Goal: Task Accomplishment & Management: Manage account settings

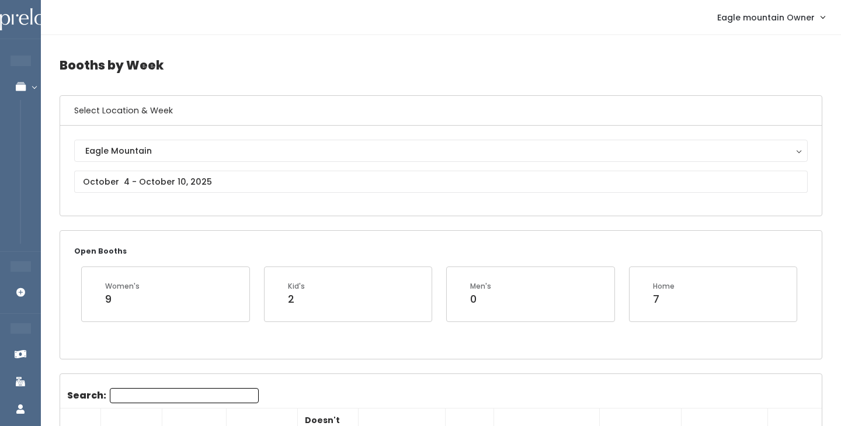
click at [182, 195] on div "Eagle Mountain Eagle Mountain" at bounding box center [441, 171] width 734 height 62
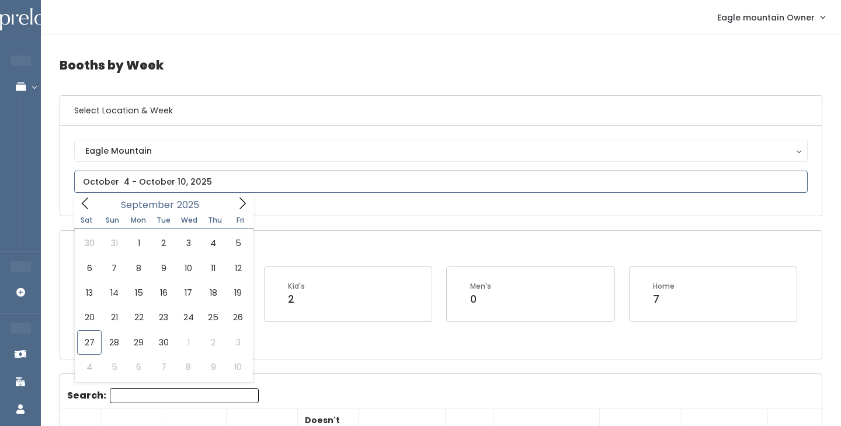
type input "September 20 to September 26"
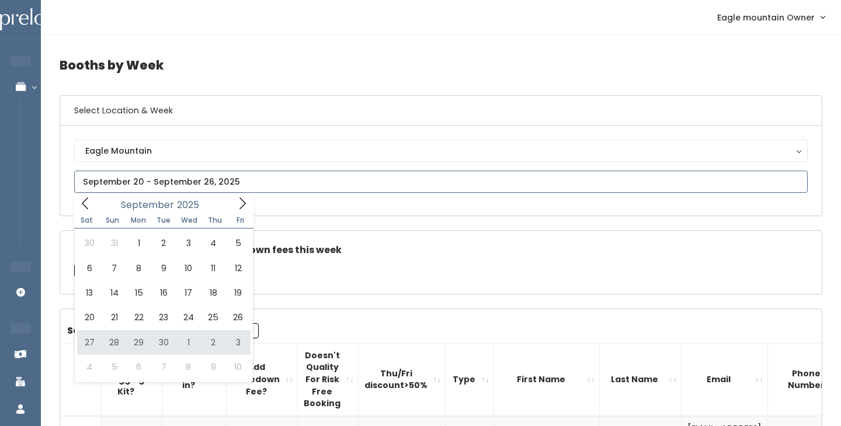
type input "September 27 to October 3"
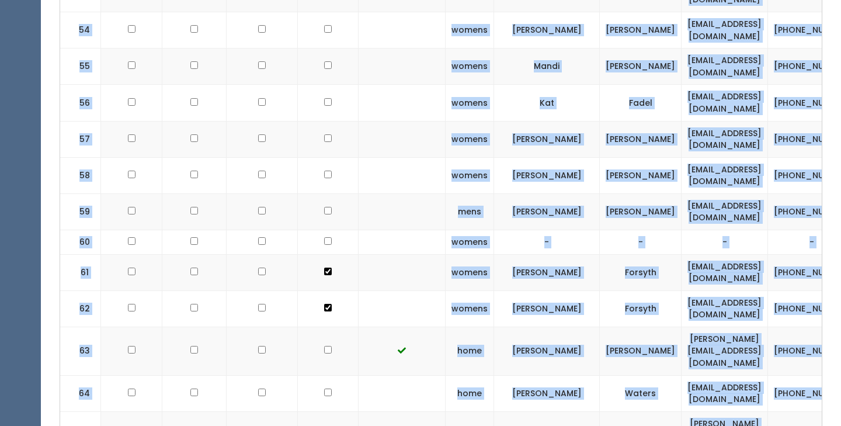
scroll to position [2676, 0]
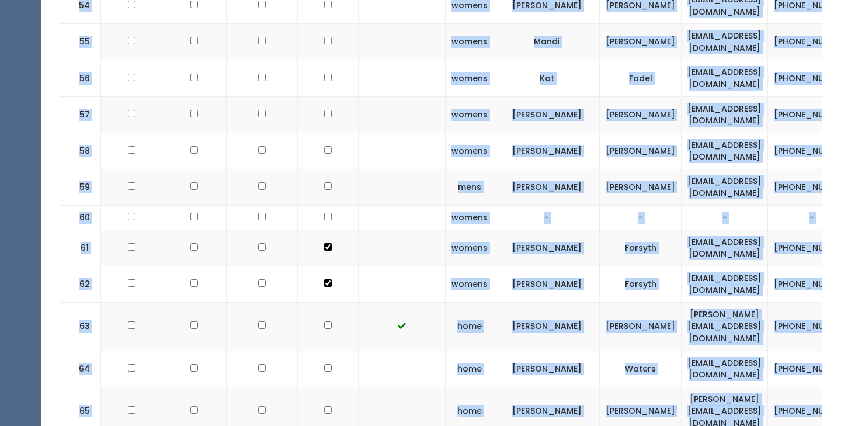
drag, startPoint x: 65, startPoint y: 331, endPoint x: 633, endPoint y: 464, distance: 583.7
copy div "Search: # Got Tagging Kit? Checked in? Add Takedown Fee? Doesn't Quality For Ri…"
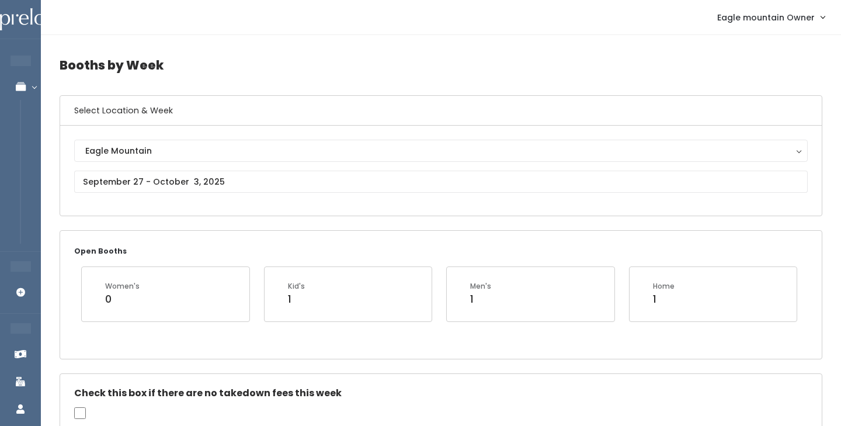
scroll to position [0, 0]
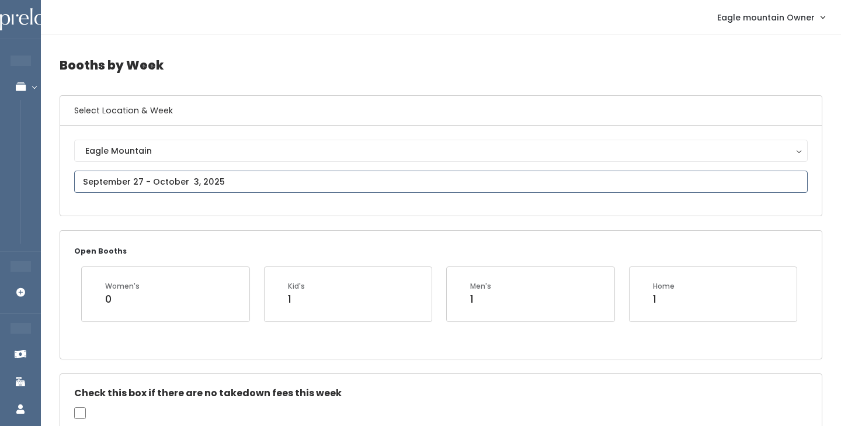
click at [156, 180] on input "text" at bounding box center [441, 182] width 734 height 22
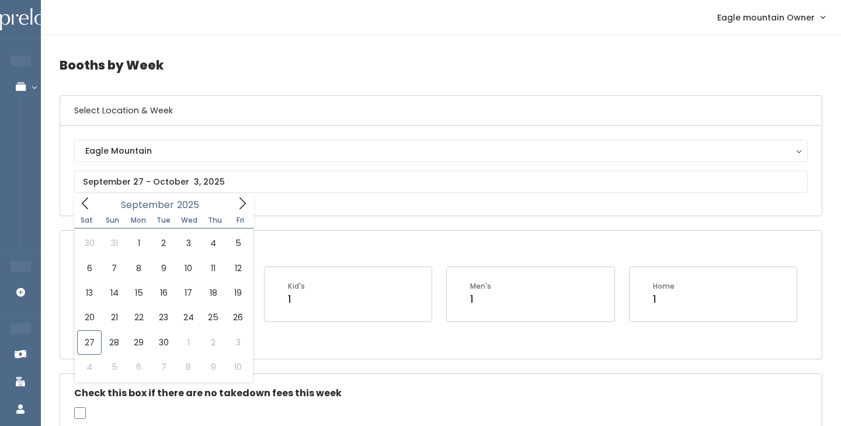
click at [347, 230] on div "Open Booths Women's 0 Kid's 1 Men's 1 Home 1" at bounding box center [441, 294] width 763 height 128
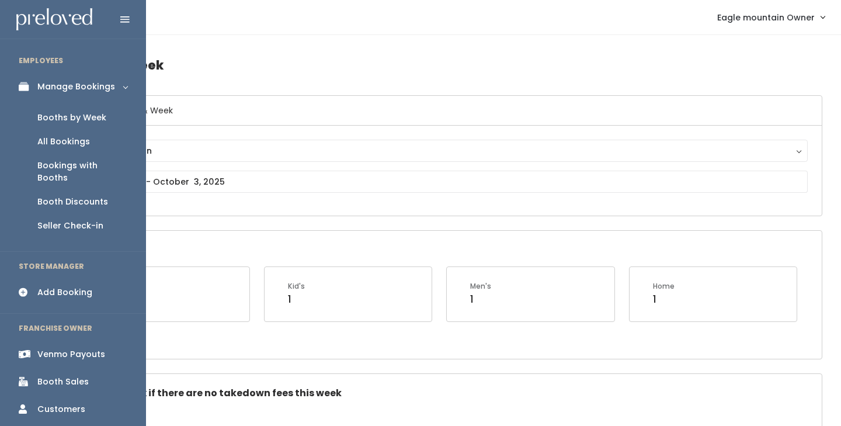
click at [70, 112] on div "Booths by Week" at bounding box center [71, 118] width 69 height 12
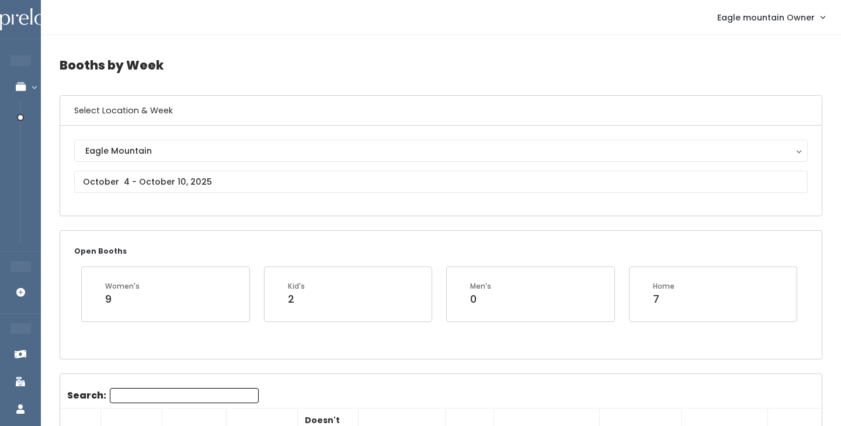
drag, startPoint x: 0, startPoint y: 0, endPoint x: 52, endPoint y: 155, distance: 163.8
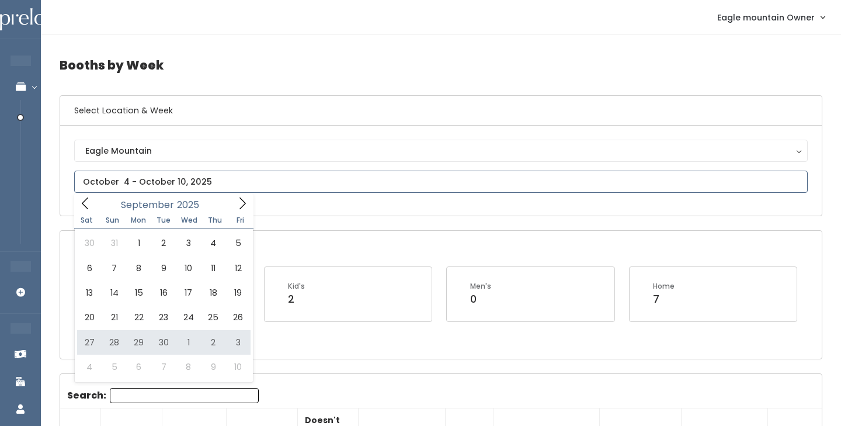
type input "September 27 to October 3"
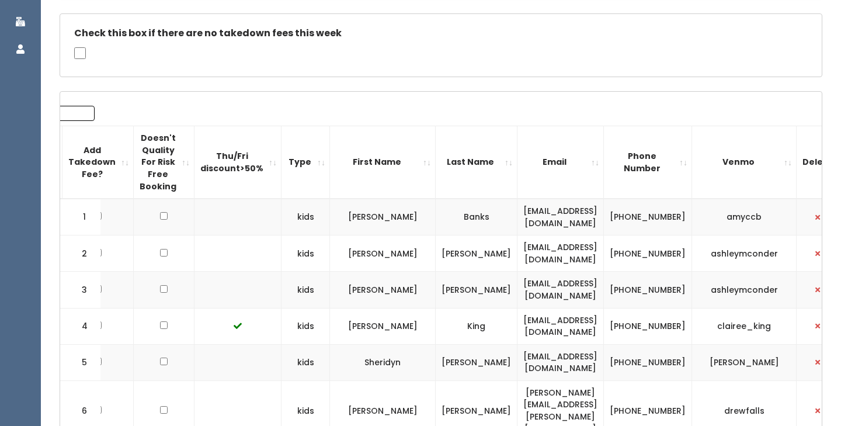
scroll to position [360, 1]
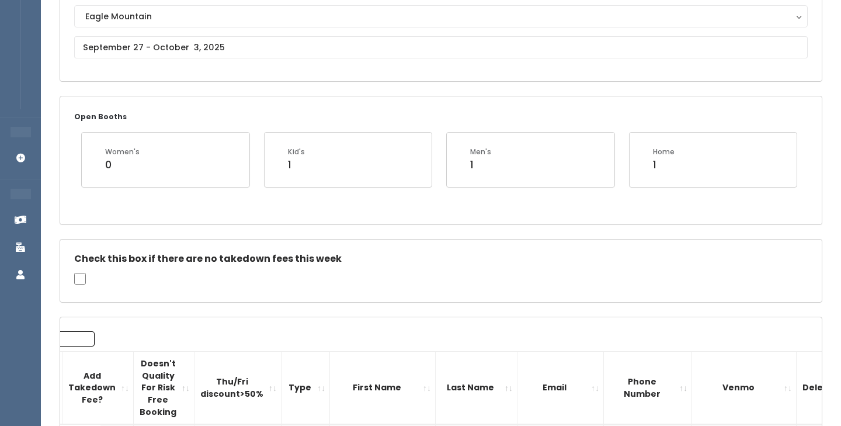
click at [416, 285] on div "Check this box if there are no takedown fees this week" at bounding box center [441, 270] width 762 height 63
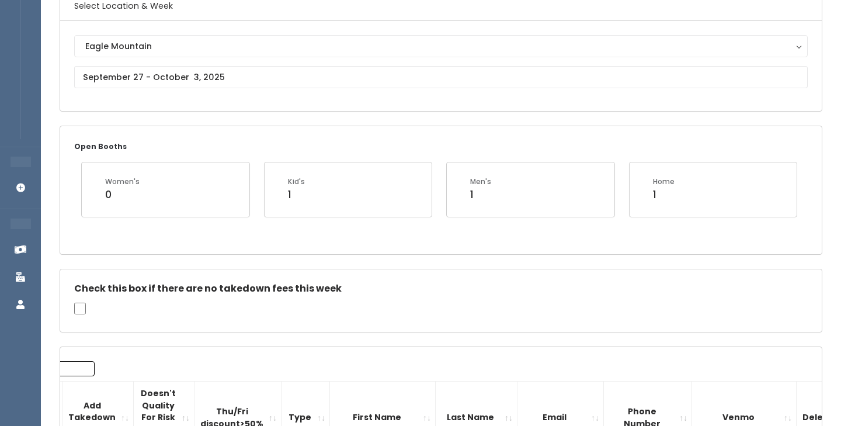
scroll to position [91, 0]
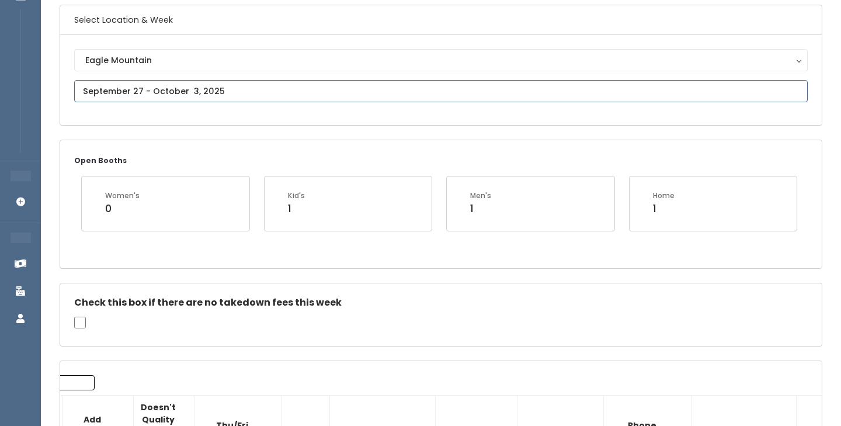
click at [276, 96] on input "text" at bounding box center [441, 91] width 734 height 22
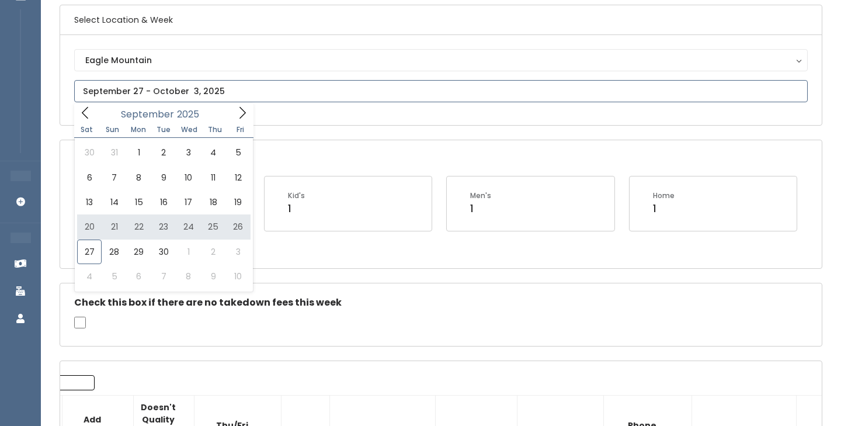
type input "September 20 to September 26"
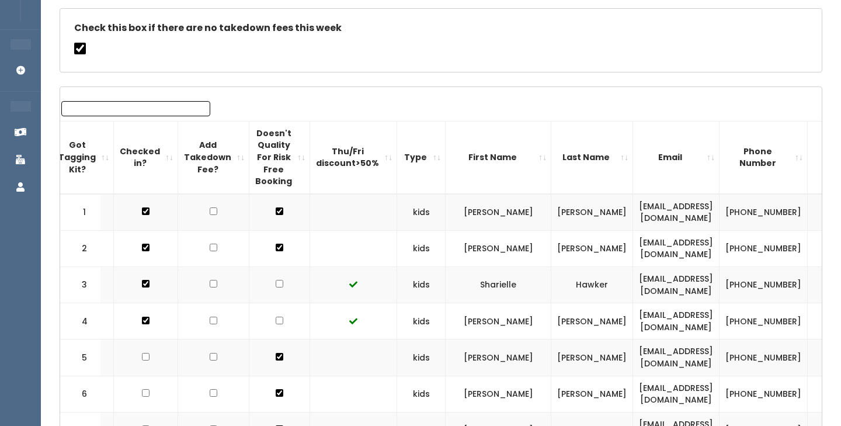
scroll to position [0, 48]
click at [276, 281] on input "checkbox" at bounding box center [280, 284] width 8 height 8
checkbox input "true"
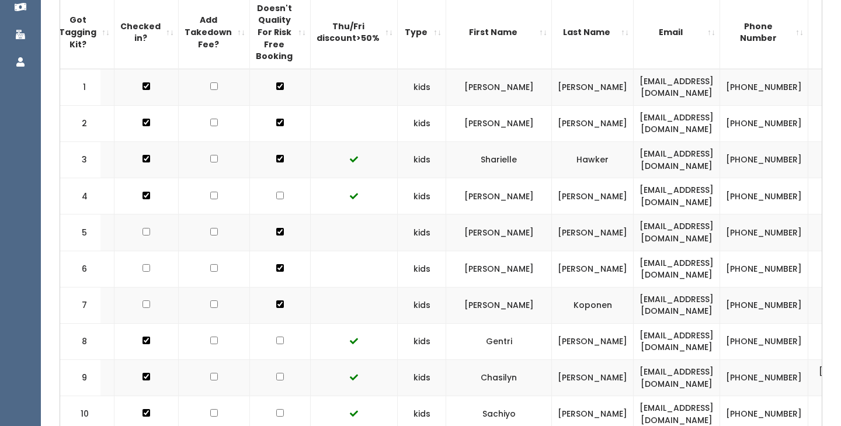
scroll to position [356, 0]
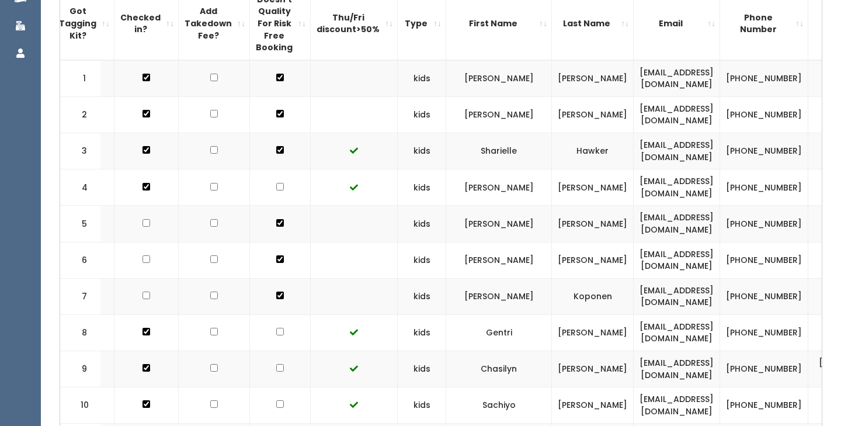
click at [276, 364] on input "checkbox" at bounding box center [280, 368] width 8 height 8
checkbox input "true"
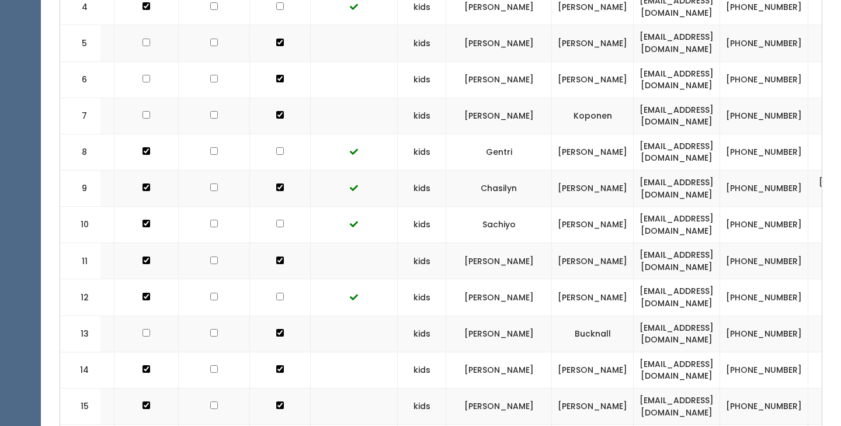
scroll to position [537, 0]
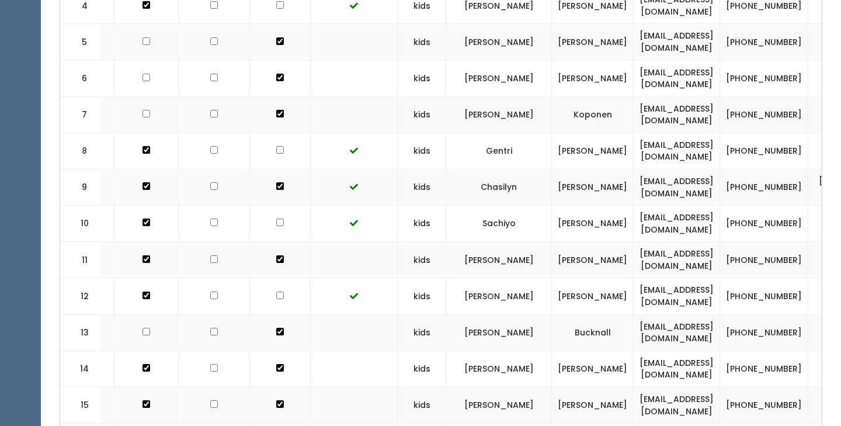
click at [279, 287] on td at bounding box center [280, 296] width 61 height 36
click at [276, 291] on input "checkbox" at bounding box center [280, 295] width 8 height 8
checkbox input "true"
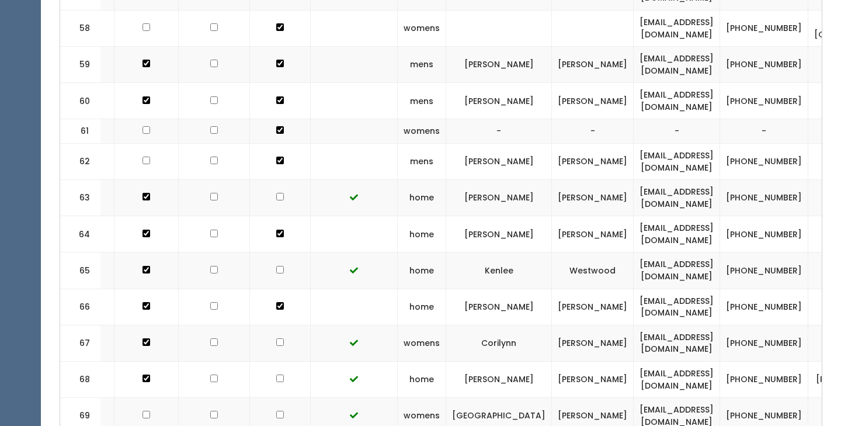
scroll to position [2530, 0]
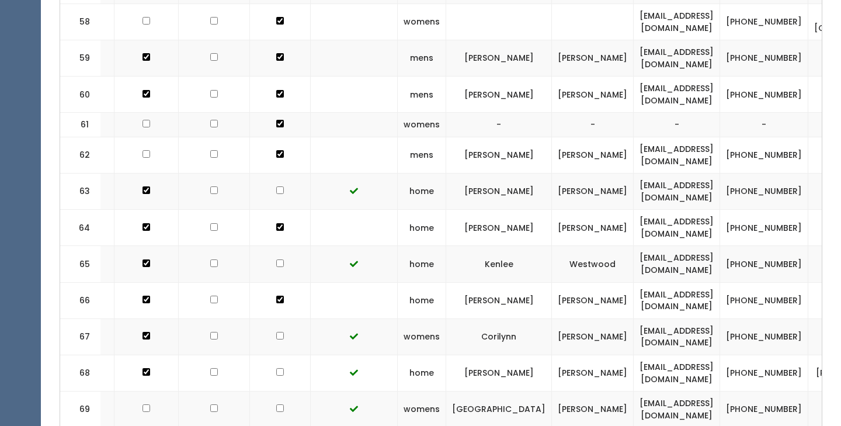
click at [276, 404] on input "checkbox" at bounding box center [280, 408] width 8 height 8
checkbox input "true"
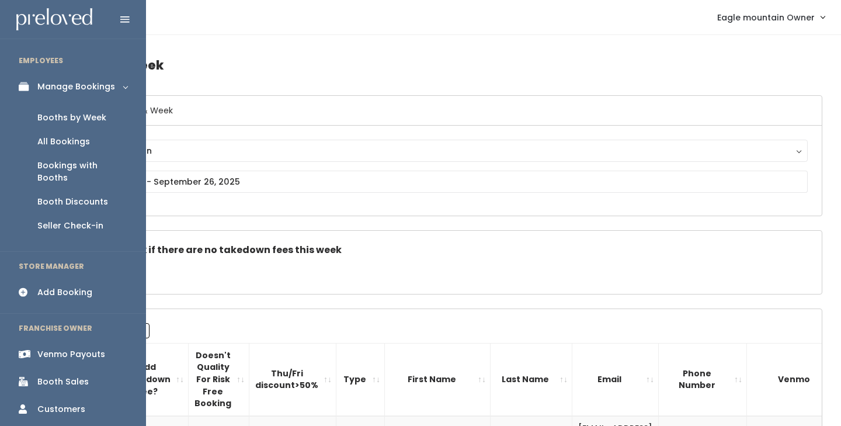
click at [44, 348] on div "Venmo Payouts" at bounding box center [71, 354] width 68 height 12
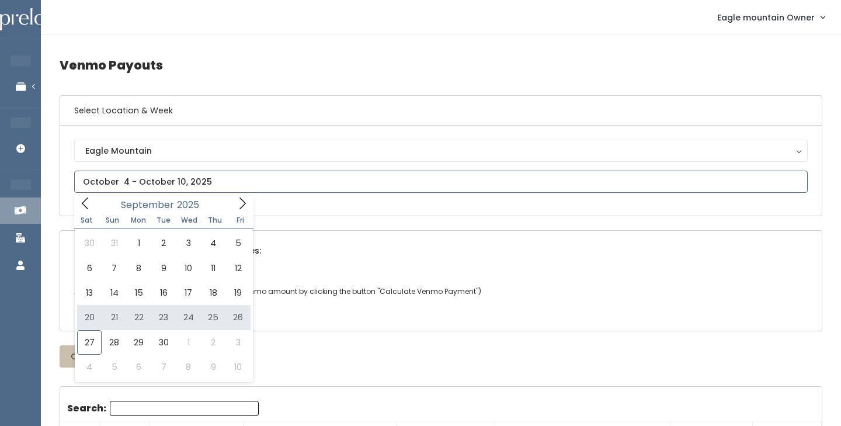
type input "[DATE] to [DATE]"
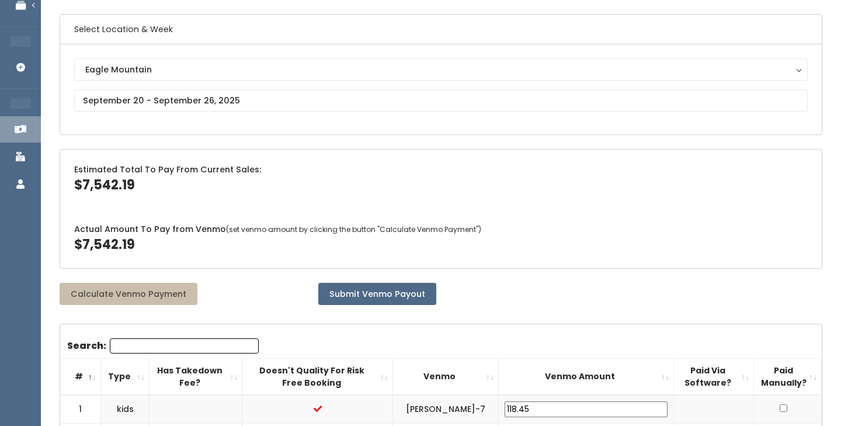
scroll to position [91, 0]
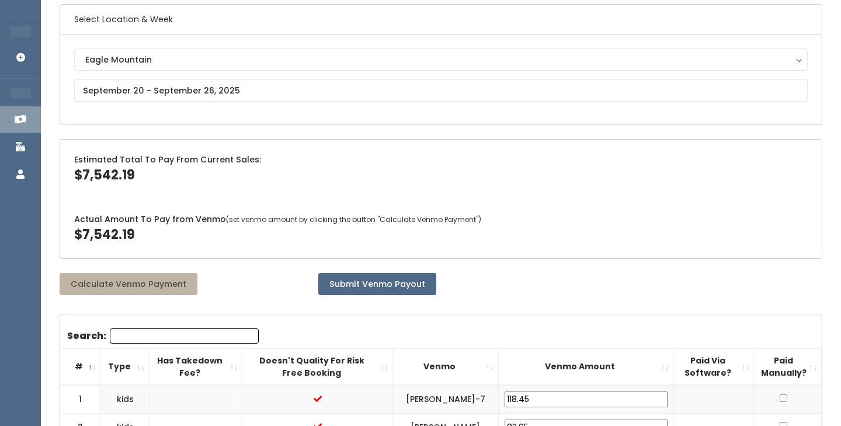
click at [147, 275] on button "Calculate Venmo Payment" at bounding box center [129, 284] width 138 height 22
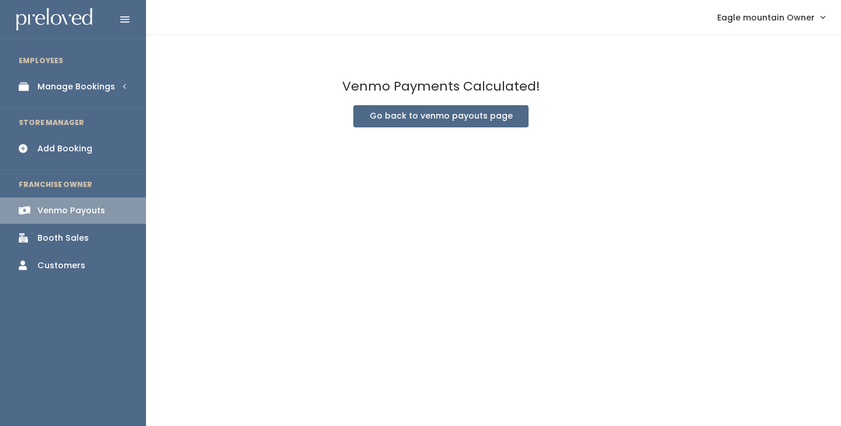
click at [36, 95] on link "Manage Bookings" at bounding box center [73, 87] width 146 height 26
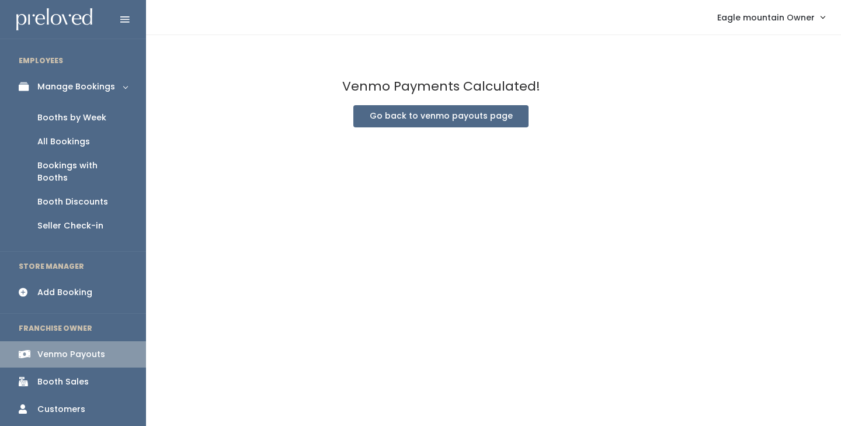
click at [40, 115] on div "Booths by Week" at bounding box center [71, 118] width 69 height 12
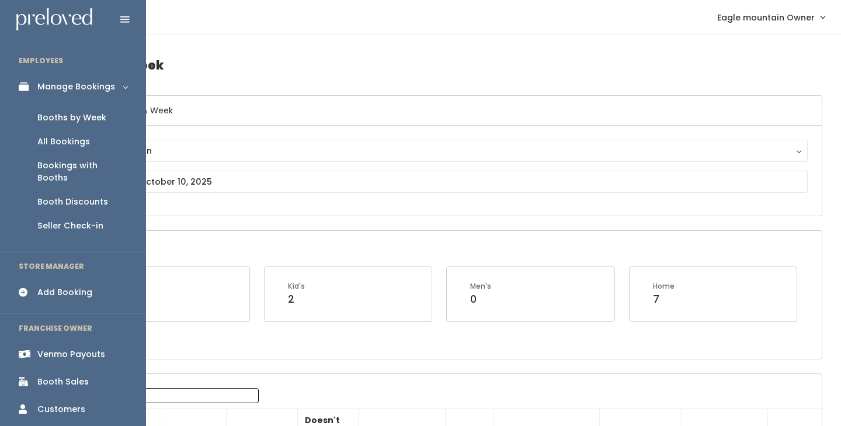
click at [107, 341] on link "Venmo Payouts" at bounding box center [73, 354] width 146 height 26
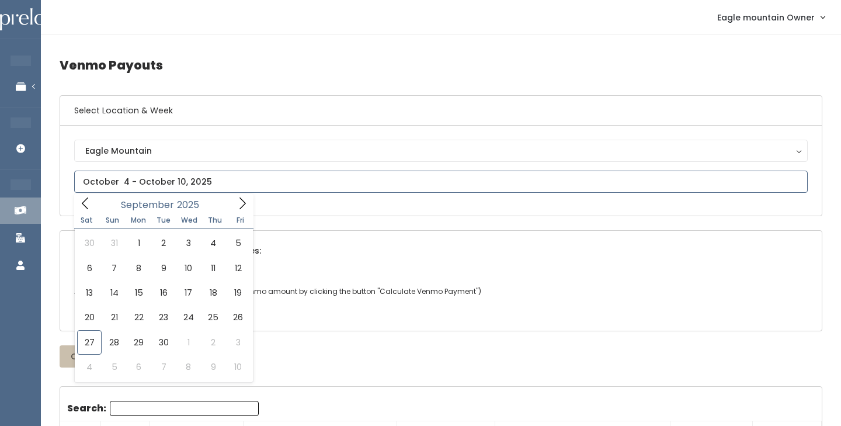
type input "[DATE] to [DATE]"
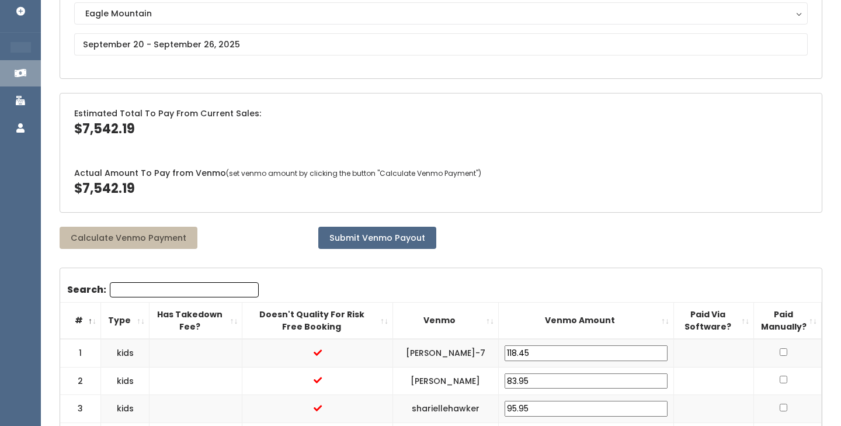
scroll to position [237, 0]
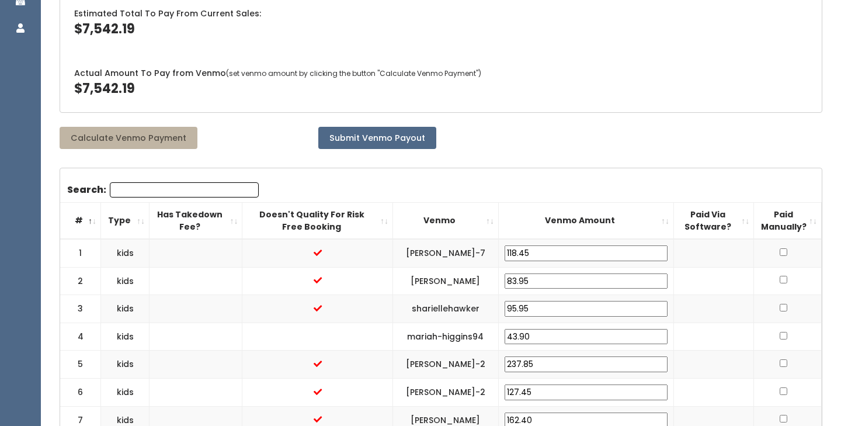
click at [159, 131] on button "Calculate Venmo Payment" at bounding box center [129, 138] width 138 height 22
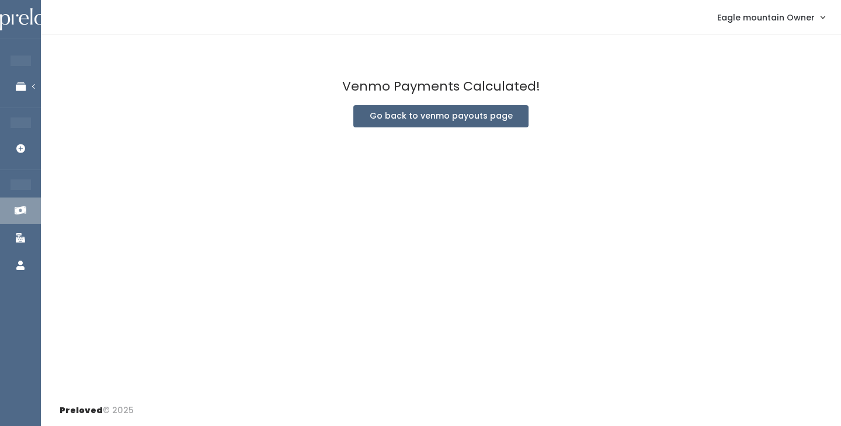
click at [424, 113] on button "Go back to venmo payouts page" at bounding box center [440, 116] width 175 height 22
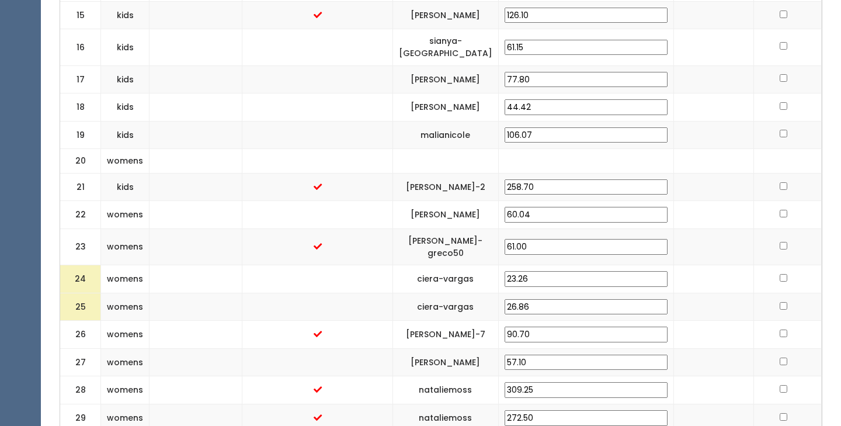
scroll to position [873, 0]
drag, startPoint x: 565, startPoint y: 262, endPoint x: 496, endPoint y: 249, distance: 69.5
type input "25.00"
drag, startPoint x: 545, startPoint y: 287, endPoint x: 491, endPoint y: 283, distance: 55.0
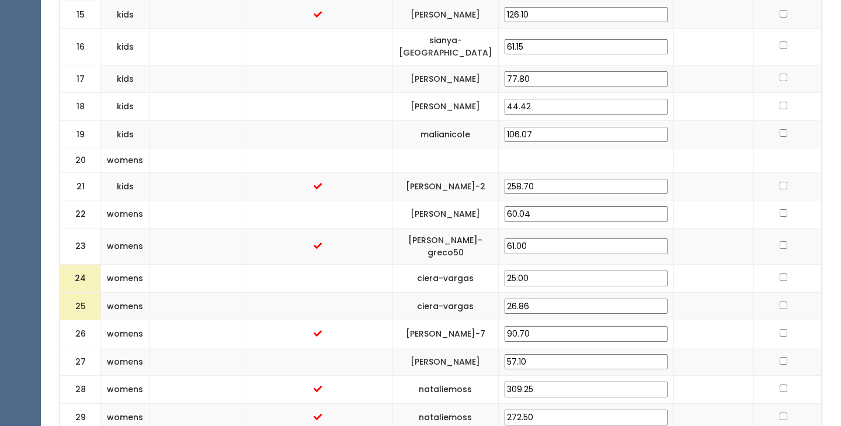
click at [491, 292] on "25 womens ciera-vargas 26.86" at bounding box center [441, 306] width 762 height 28
type input "25.00"
click at [369, 330] on td at bounding box center [317, 334] width 150 height 28
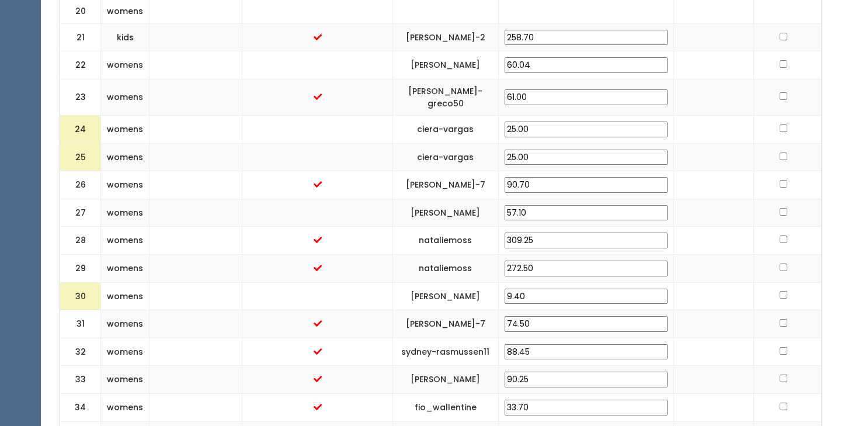
scroll to position [1025, 0]
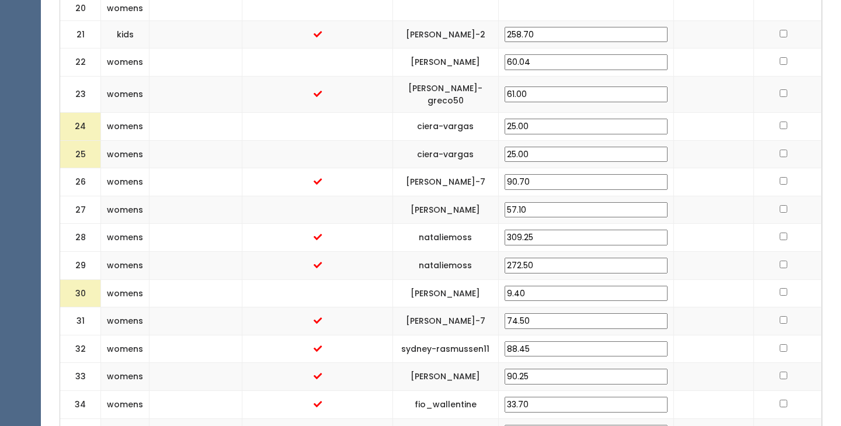
drag, startPoint x: 568, startPoint y: 273, endPoint x: 541, endPoint y: 276, distance: 27.0
click at [541, 286] on input "9.40" at bounding box center [586, 294] width 163 height 16
type input "25.00"
click at [213, 335] on td at bounding box center [196, 349] width 93 height 28
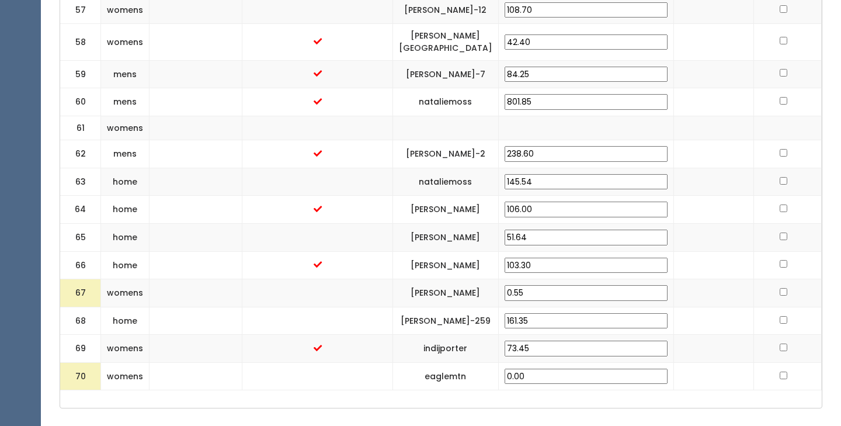
scroll to position [2086, 0]
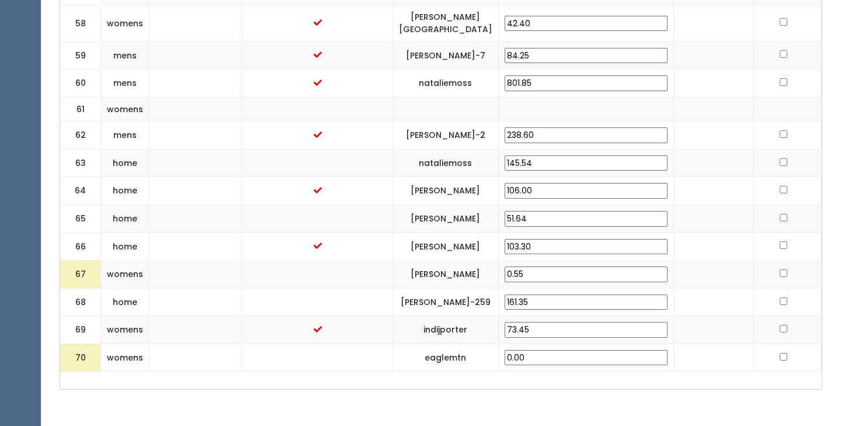
drag, startPoint x: 533, startPoint y: 286, endPoint x: 489, endPoint y: 283, distance: 43.9
click at [489, 283] on "67 womens [GEOGRAPHIC_DATA][PERSON_NAME] 0.55" at bounding box center [441, 274] width 762 height 28
type input "25.00"
click at [426, 363] on td "eaglemtn" at bounding box center [445, 357] width 106 height 28
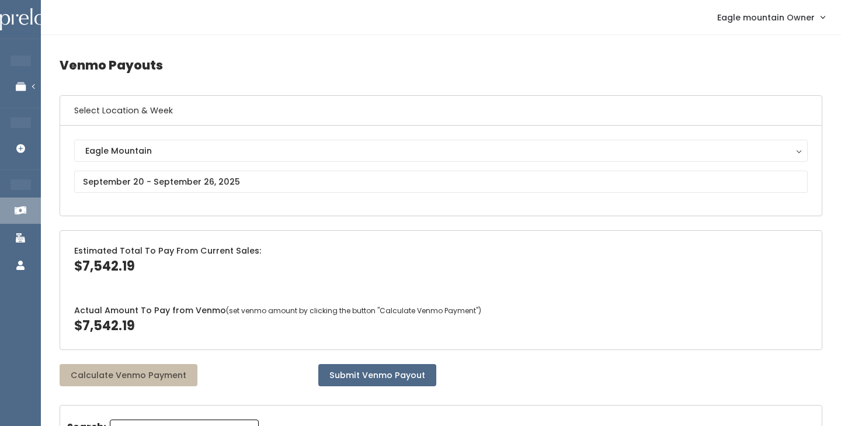
scroll to position [0, 0]
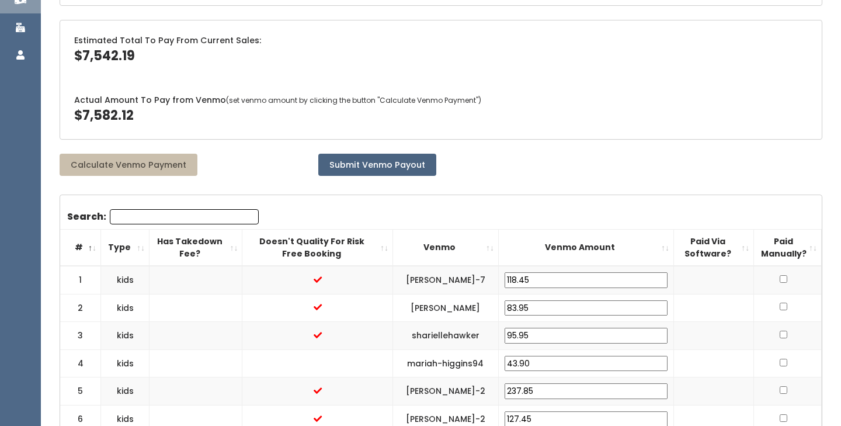
scroll to position [210, 0]
click at [366, 159] on button "Submit Venmo Payout" at bounding box center [377, 165] width 118 height 22
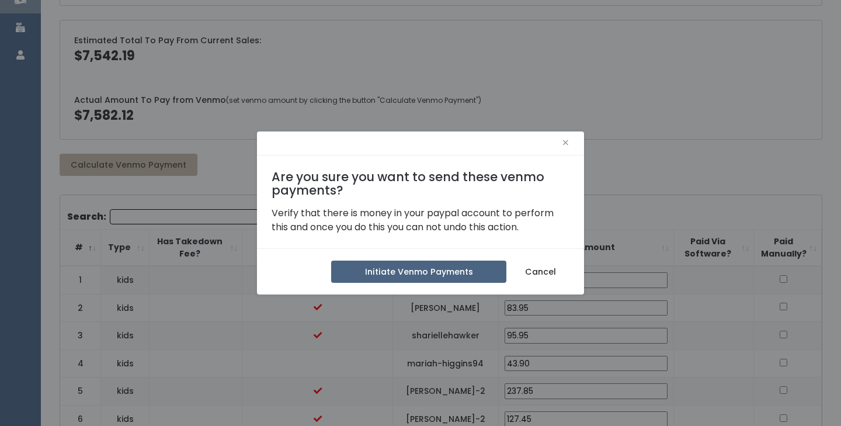
click at [401, 275] on button "Initiate Venmo Payments" at bounding box center [418, 271] width 175 height 22
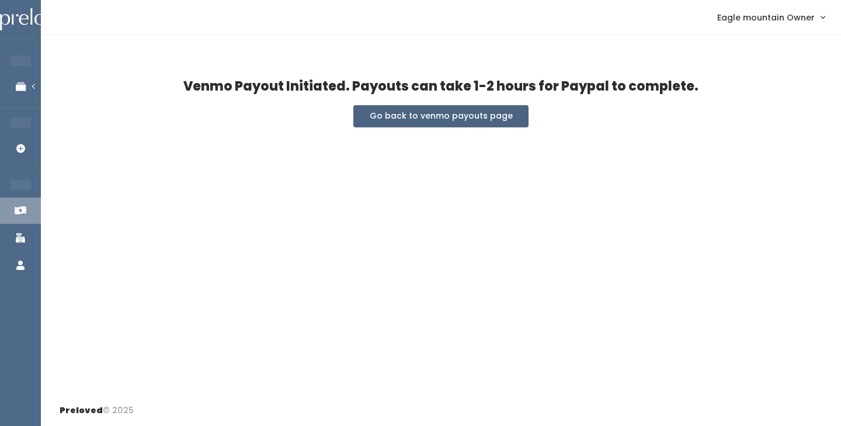
click at [455, 116] on button "Go back to venmo payouts page" at bounding box center [440, 116] width 175 height 22
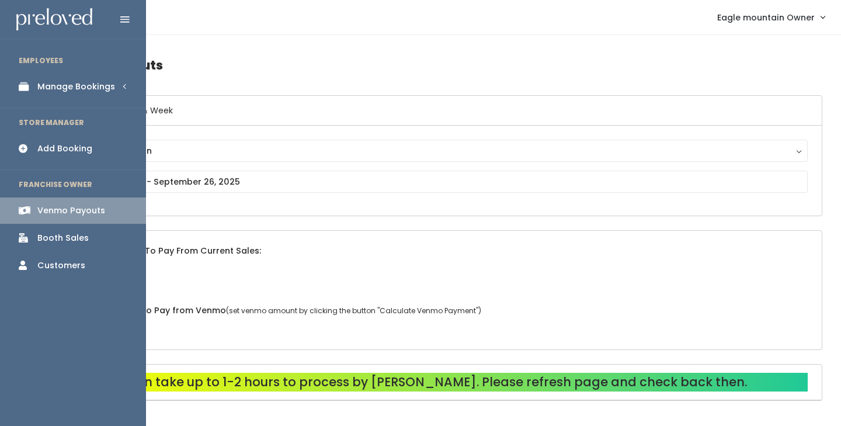
click at [82, 93] on link "Manage Bookings" at bounding box center [73, 87] width 146 height 26
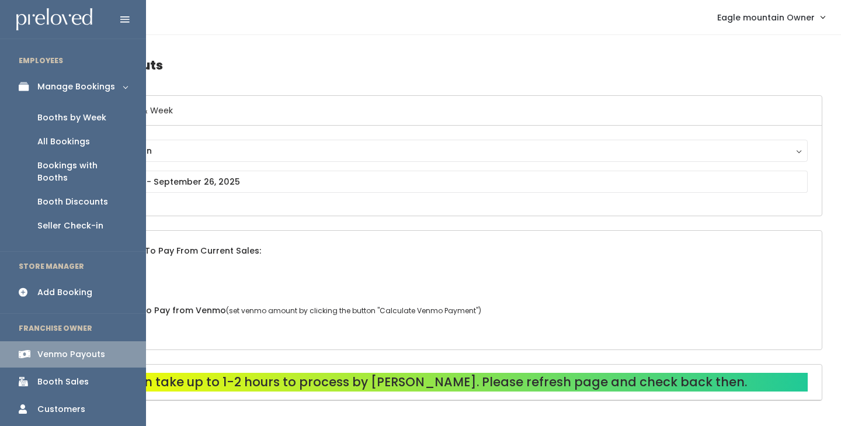
click at [78, 110] on link "Booths by Week" at bounding box center [73, 118] width 146 height 24
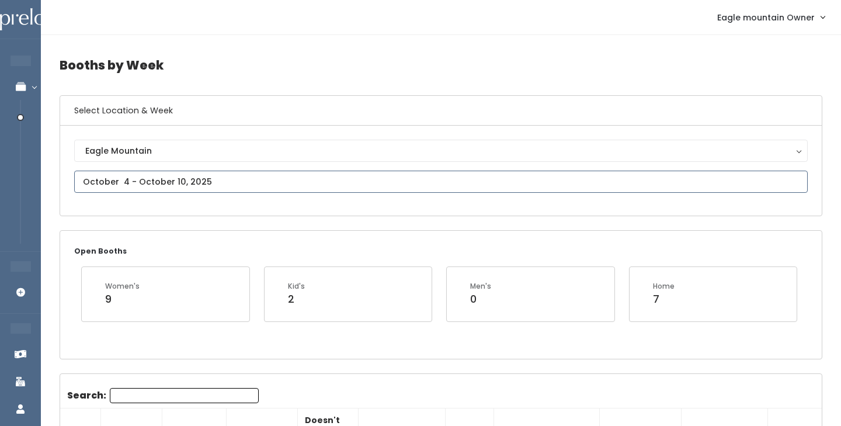
click at [205, 173] on input "text" at bounding box center [441, 182] width 734 height 22
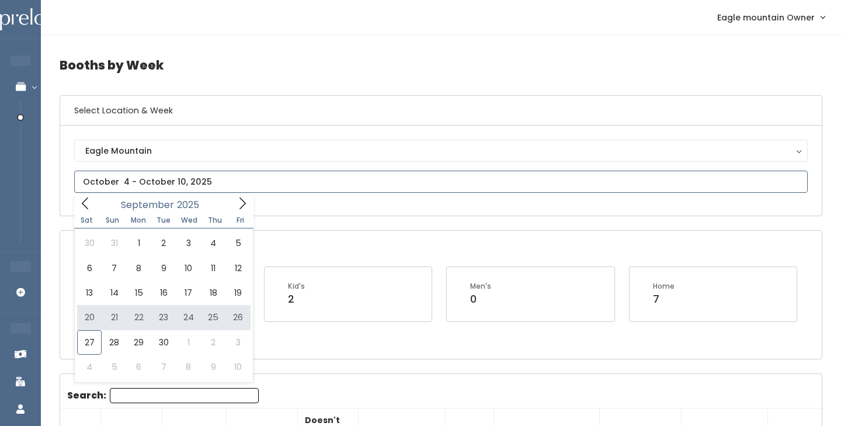
type input "[DATE] to [DATE]"
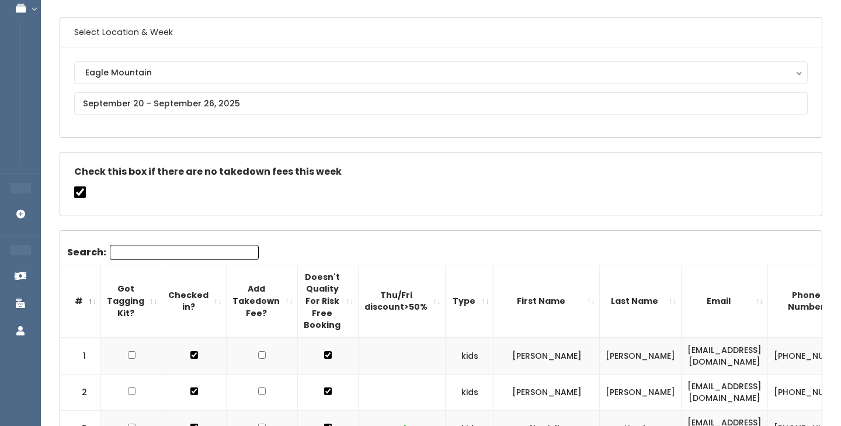
scroll to position [92, 0]
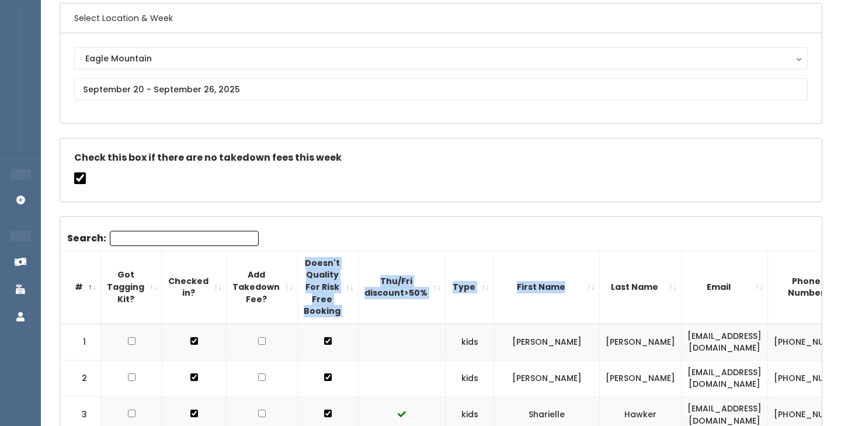
drag, startPoint x: 202, startPoint y: 246, endPoint x: 498, endPoint y: 284, distance: 298.5
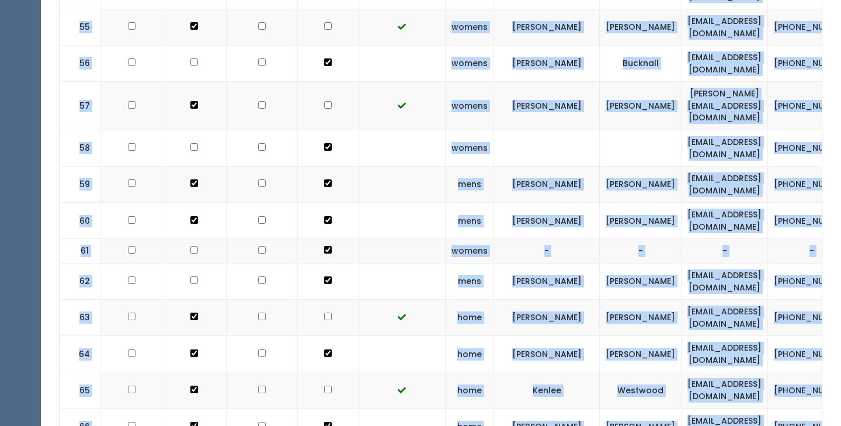
scroll to position [2545, 0]
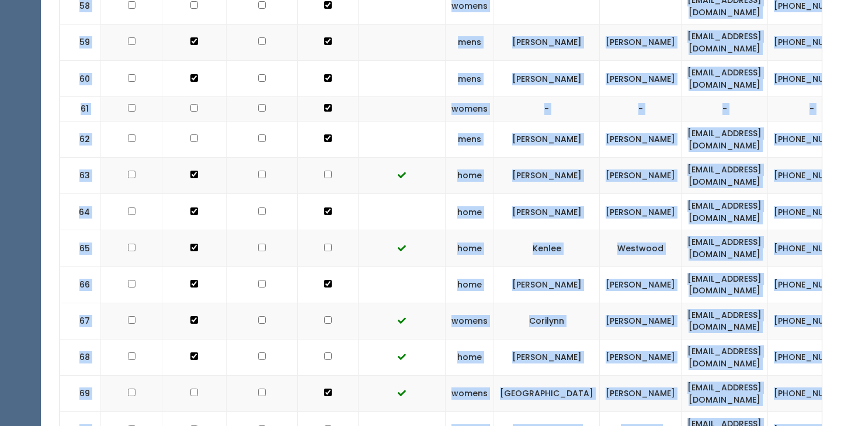
drag, startPoint x: 66, startPoint y: 235, endPoint x: 687, endPoint y: 372, distance: 635.7
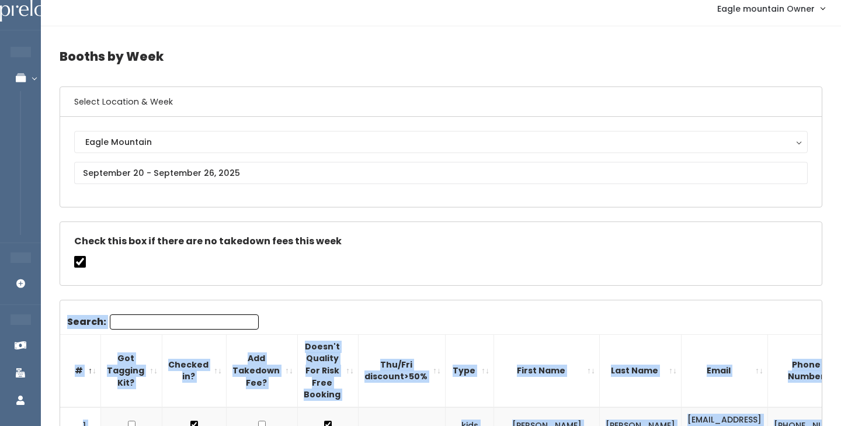
scroll to position [0, 0]
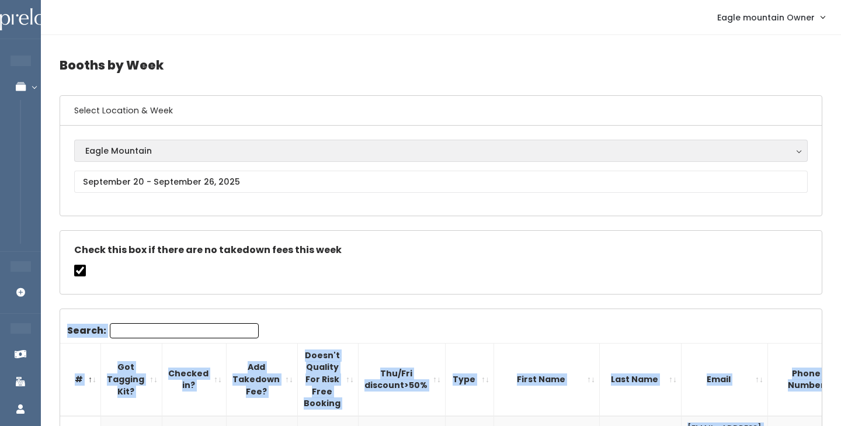
click at [620, 147] on div "Eagle Mountain" at bounding box center [440, 150] width 711 height 13
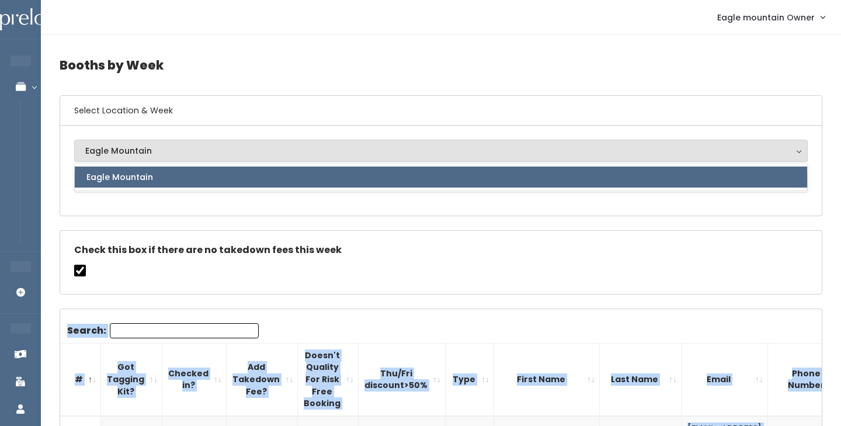
click at [544, 233] on div "Check this box if there are no takedown fees this week" at bounding box center [441, 262] width 762 height 63
